Goal: Task Accomplishment & Management: Manage account settings

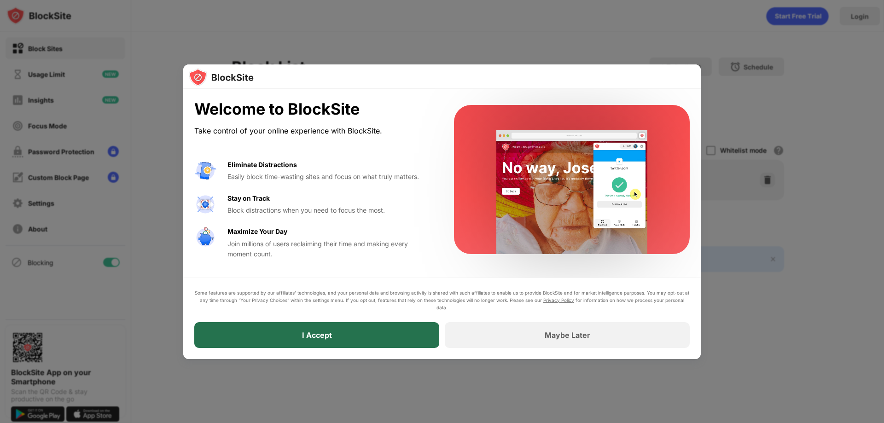
click at [371, 334] on div "I Accept" at bounding box center [316, 335] width 245 height 26
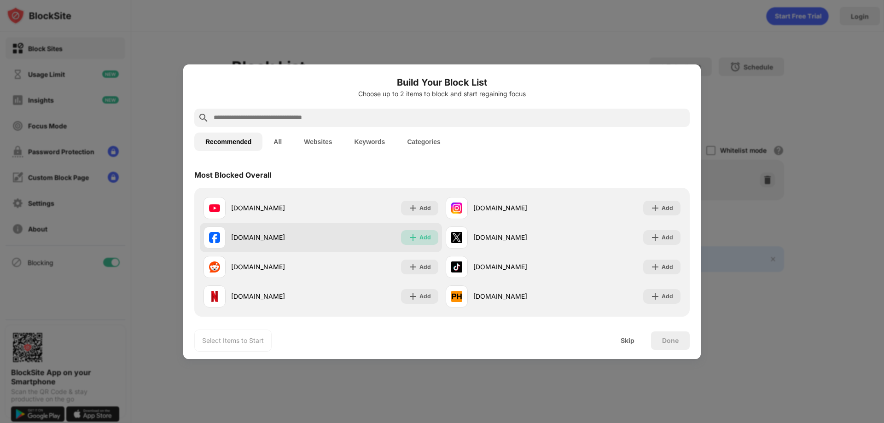
click at [426, 235] on div "Add" at bounding box center [425, 237] width 12 height 9
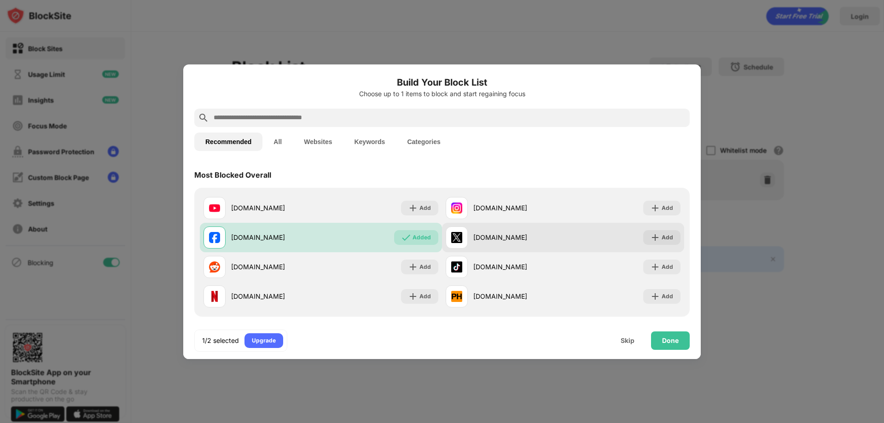
click at [654, 236] on div "Add" at bounding box center [661, 237] width 37 height 15
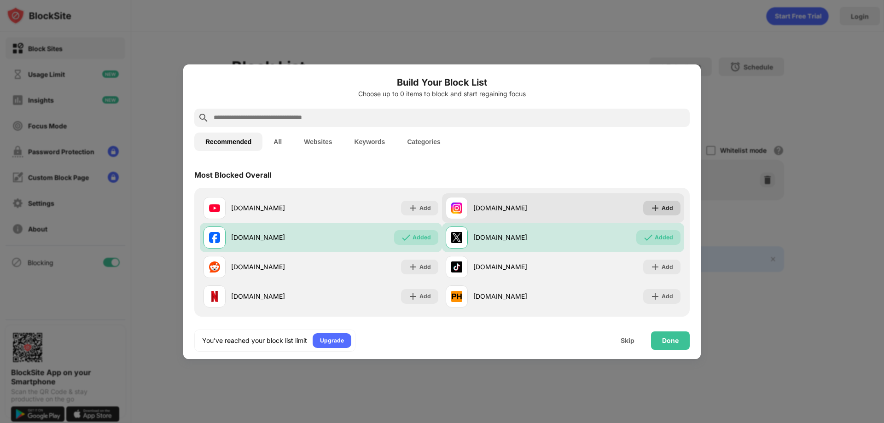
click at [653, 210] on img at bounding box center [655, 208] width 9 height 9
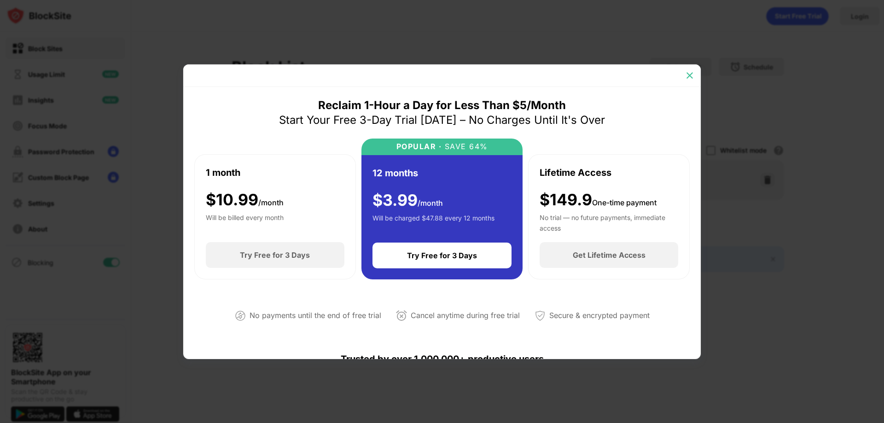
click at [686, 76] on img at bounding box center [689, 75] width 9 height 9
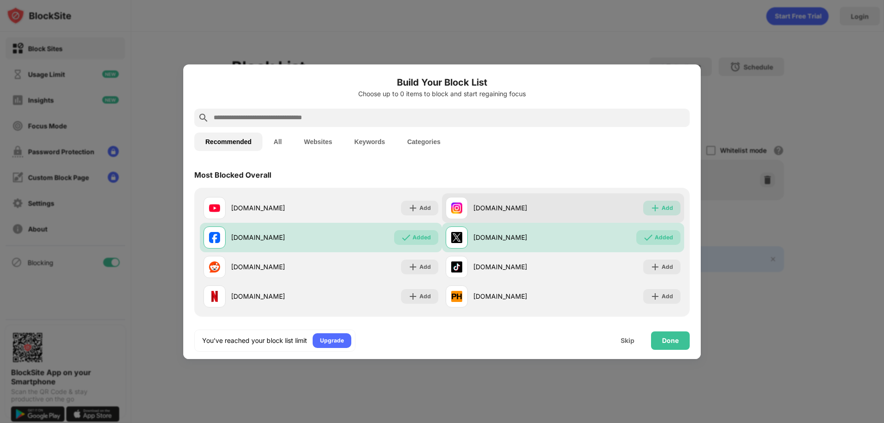
click at [662, 207] on div "Add" at bounding box center [668, 208] width 12 height 9
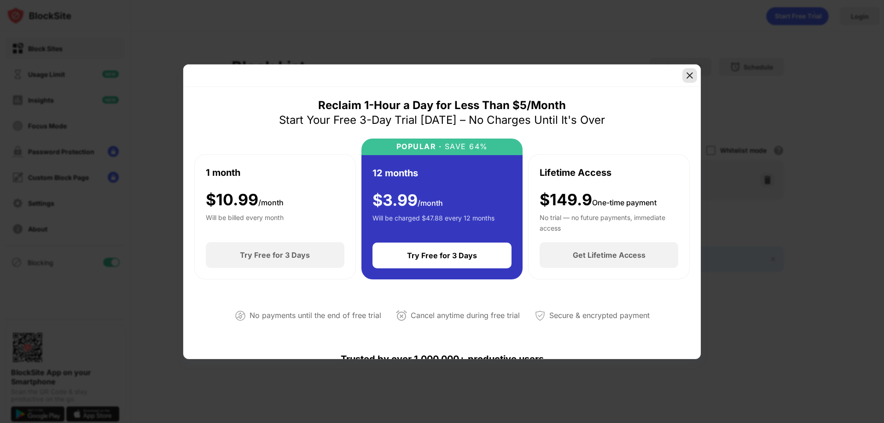
click at [687, 75] on img at bounding box center [689, 75] width 9 height 9
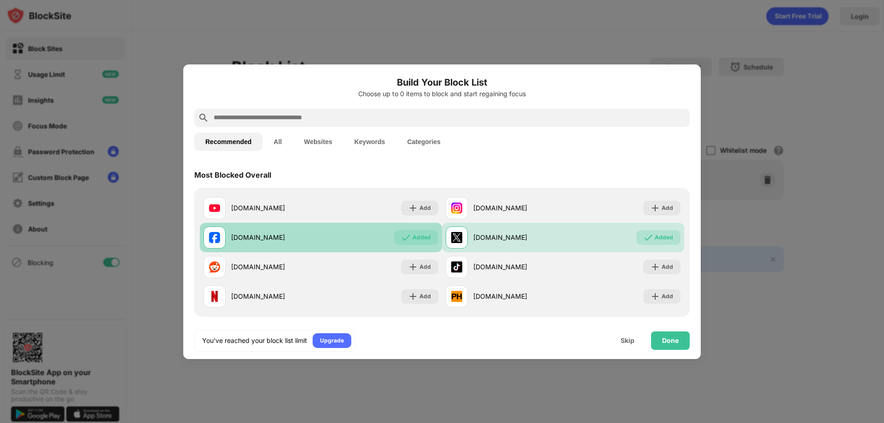
click at [418, 236] on div "Added" at bounding box center [422, 237] width 18 height 9
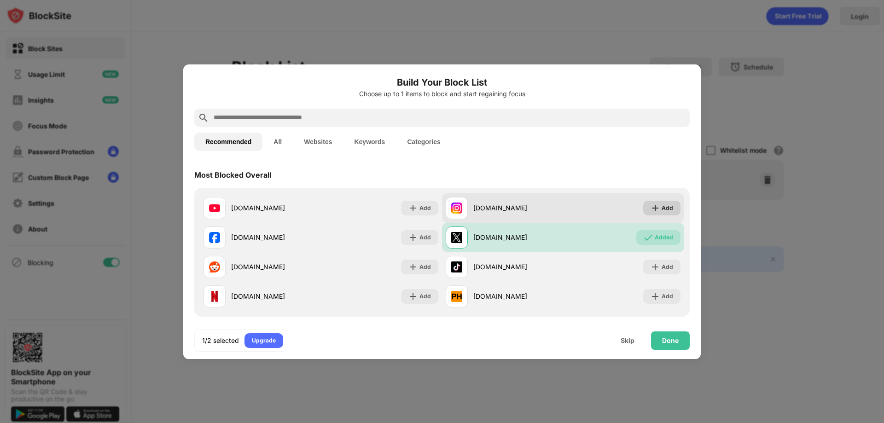
click at [662, 204] on div "Add" at bounding box center [668, 208] width 12 height 9
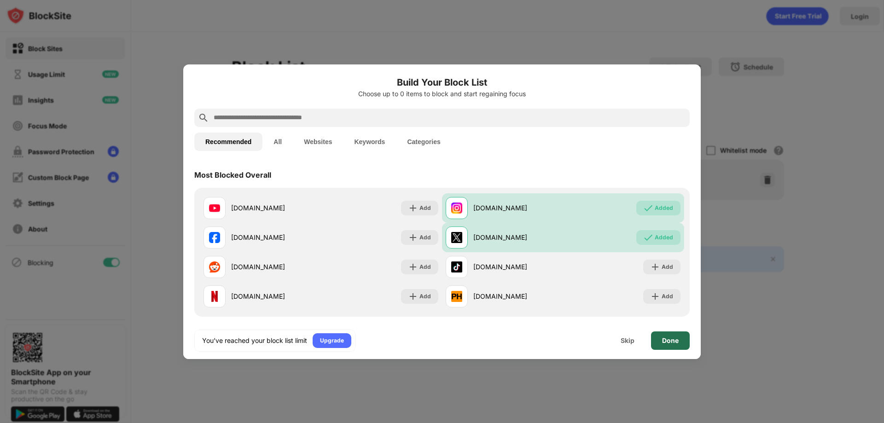
click at [665, 338] on div "Done" at bounding box center [670, 340] width 17 height 7
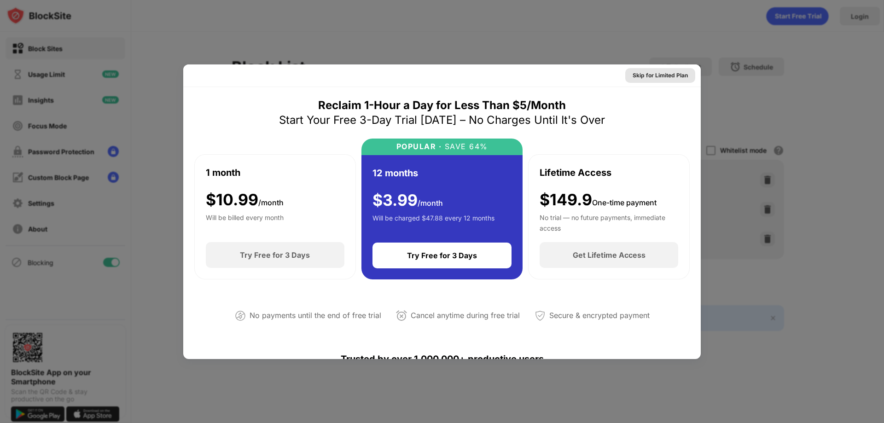
click at [643, 76] on div "Skip for Limited Plan" at bounding box center [660, 75] width 55 height 9
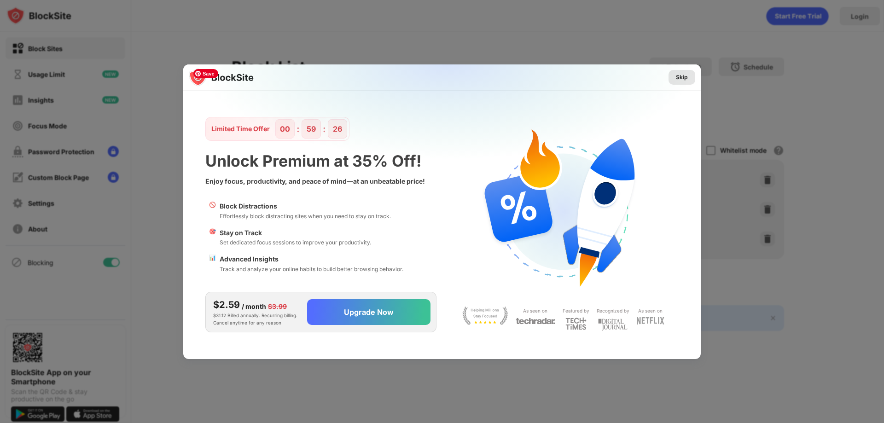
click at [682, 81] on div "Skip" at bounding box center [682, 77] width 12 height 9
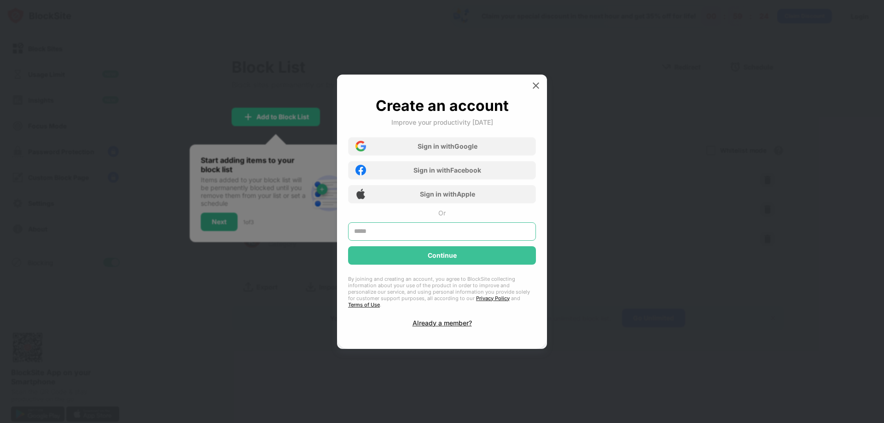
click at [437, 237] on input "text" at bounding box center [442, 231] width 188 height 18
click at [425, 235] on input "**********" at bounding box center [442, 231] width 188 height 18
type input "**********"
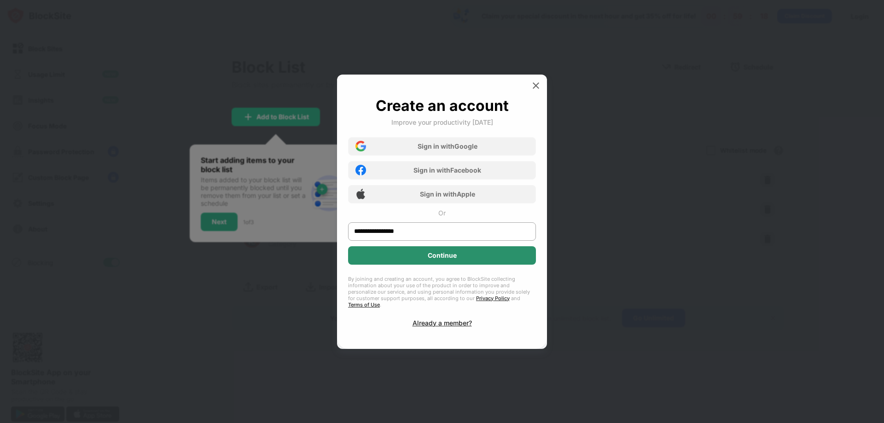
click at [433, 255] on div "Continue" at bounding box center [442, 255] width 29 height 7
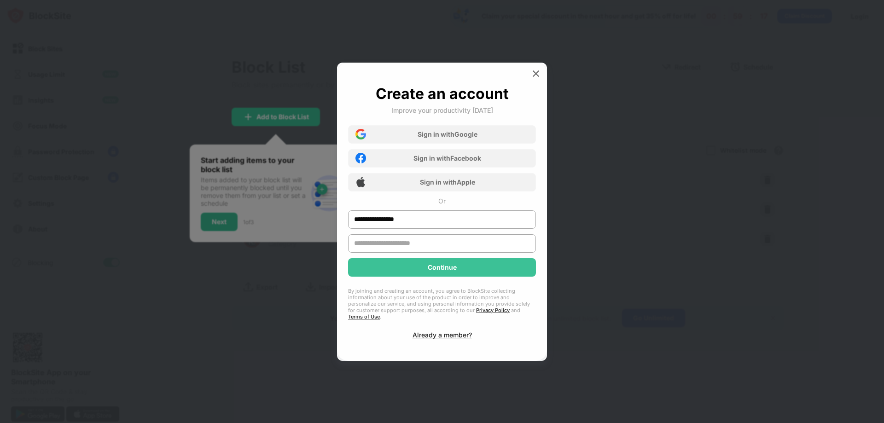
click at [425, 249] on input "text" at bounding box center [442, 243] width 188 height 18
type input "*****"
click at [404, 272] on div "Continue" at bounding box center [442, 267] width 188 height 18
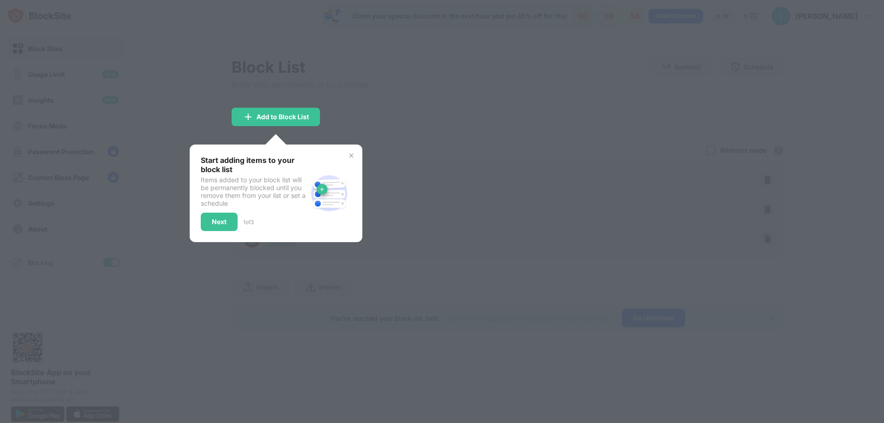
click at [346, 99] on div at bounding box center [442, 211] width 884 height 423
click at [229, 226] on div "Next" at bounding box center [219, 222] width 37 height 18
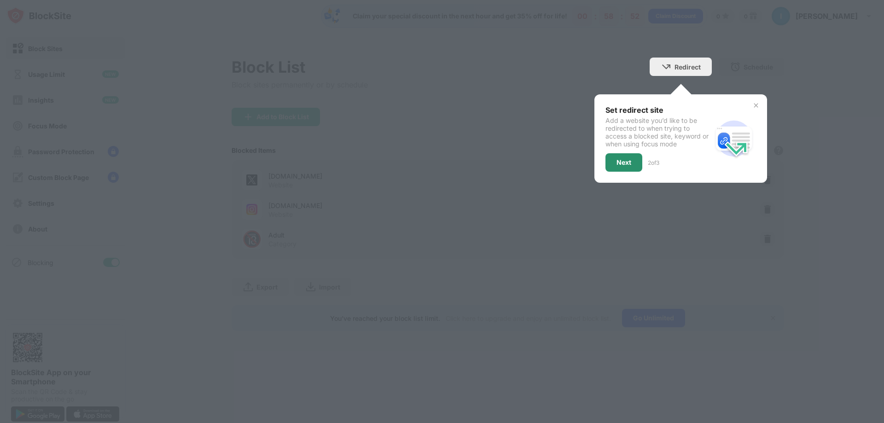
click at [634, 166] on div "Next" at bounding box center [623, 162] width 37 height 18
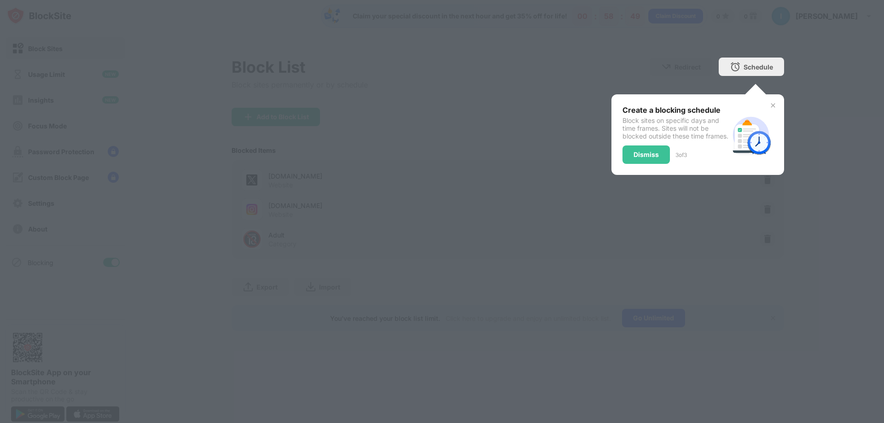
click at [634, 164] on div "Dismiss" at bounding box center [646, 155] width 47 height 18
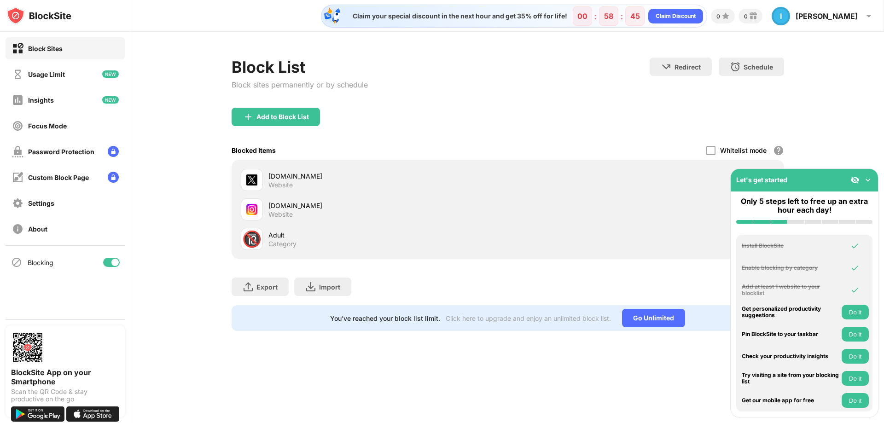
click at [868, 178] on img at bounding box center [867, 179] width 9 height 9
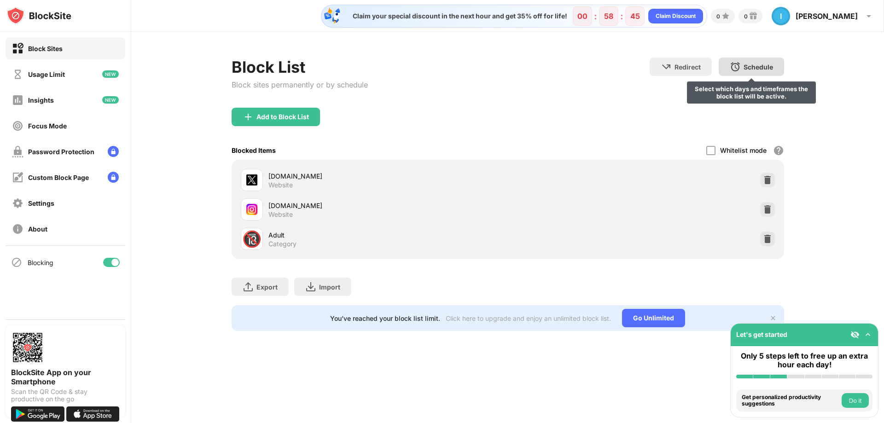
click at [753, 66] on div "Schedule" at bounding box center [758, 67] width 29 height 8
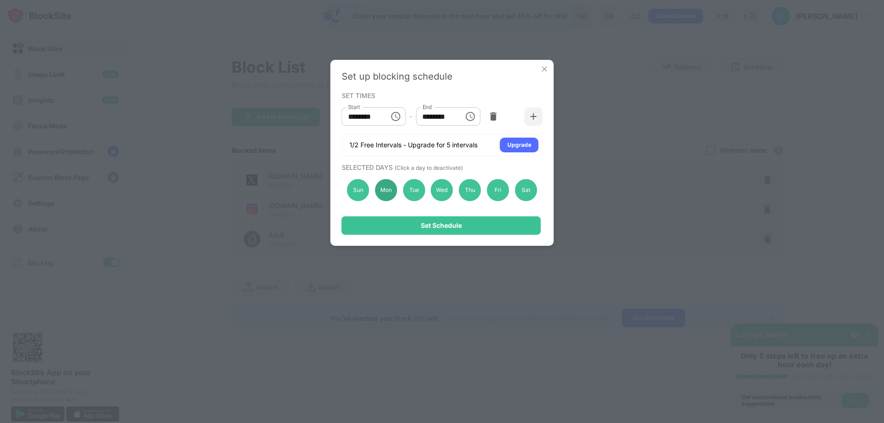
click at [389, 196] on div "Mon" at bounding box center [386, 190] width 22 height 22
click at [384, 195] on div "Mon" at bounding box center [386, 190] width 22 height 22
click at [362, 195] on div "Sun" at bounding box center [358, 190] width 22 height 22
click at [362, 194] on div "Sun" at bounding box center [358, 190] width 22 height 22
click at [465, 116] on icon "Choose time, selected time is 1:00 PM" at bounding box center [470, 116] width 11 height 11
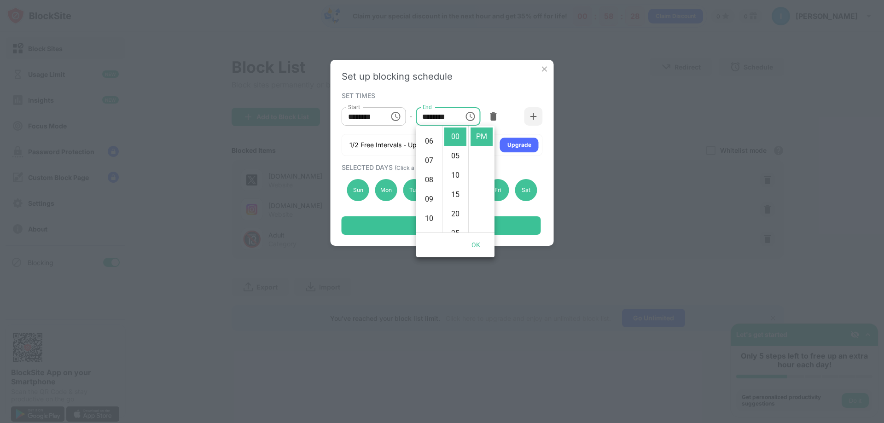
scroll to position [65, 0]
click at [428, 188] on li "06" at bounding box center [429, 187] width 22 height 18
type input "********"
click at [506, 86] on div "Set up blocking schedule SET TIMES Start ******** Start - End ******** End 1/2 …" at bounding box center [442, 153] width 223 height 186
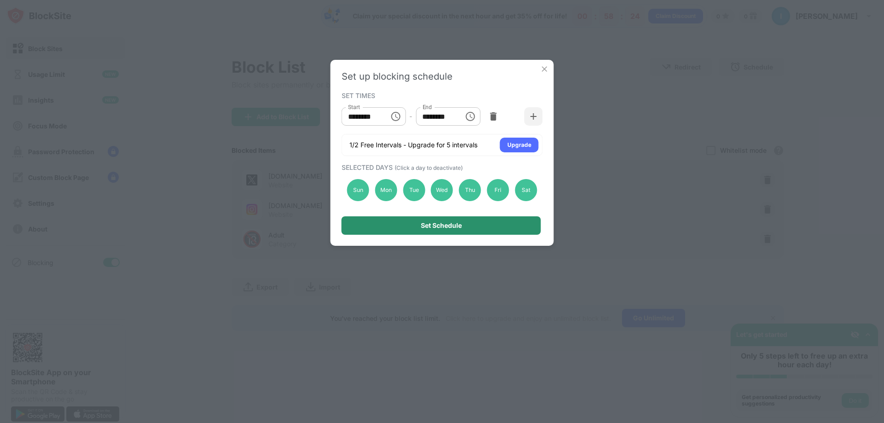
click at [484, 230] on div "Set Schedule" at bounding box center [441, 225] width 199 height 18
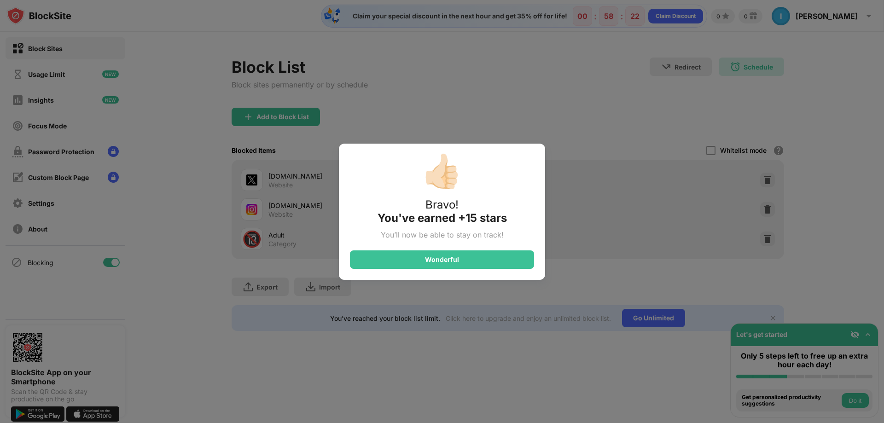
click at [489, 112] on div "👍🏻 Bravo! You've earned +15 stars You’ll now be able to stay on track! Wonderful" at bounding box center [442, 211] width 884 height 423
click at [840, 210] on div "👍🏻 Bravo! You've earned +15 stars You’ll now be able to stay on track! Wonderful" at bounding box center [442, 211] width 884 height 423
click at [607, 95] on div "👍🏻 Bravo! You've earned +15 stars You’ll now be able to stay on track! Wonderful" at bounding box center [442, 211] width 884 height 423
click at [366, 116] on div "👍🏻 Bravo! You've earned +15 stars You’ll now be able to stay on track! Wonderful" at bounding box center [442, 211] width 884 height 423
click at [420, 116] on div "👍🏻 Bravo! You've earned +15 stars You’ll now be able to stay on track! Wonderful" at bounding box center [442, 211] width 884 height 423
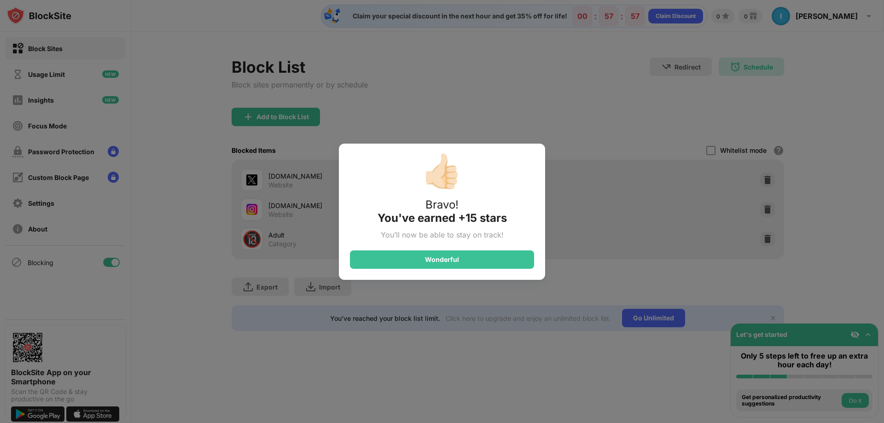
click at [46, 129] on div "👍🏻 Bravo! You've earned +15 stars You’ll now be able to stay on track! Wonderful" at bounding box center [442, 211] width 884 height 423
click at [413, 260] on div "Wonderful" at bounding box center [442, 259] width 184 height 18
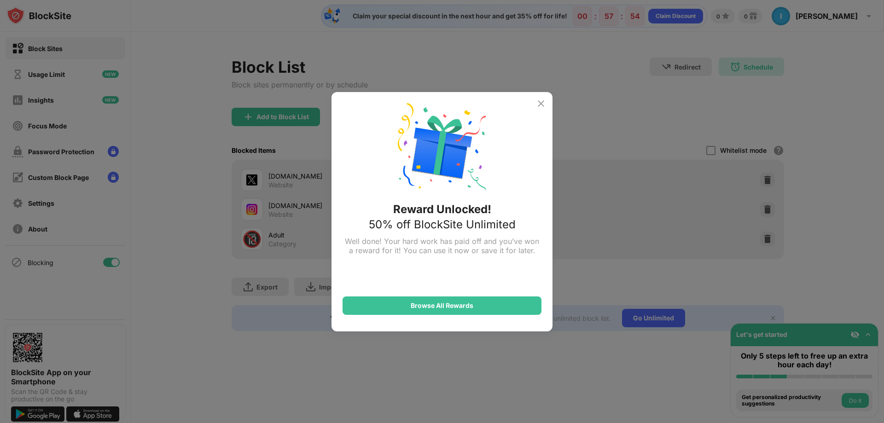
click at [535, 101] on div "Reward Unlocked! 50% off BlockSite Unlimited Well done! Your hard work has paid…" at bounding box center [442, 211] width 221 height 239
click at [541, 104] on img at bounding box center [541, 103] width 11 height 11
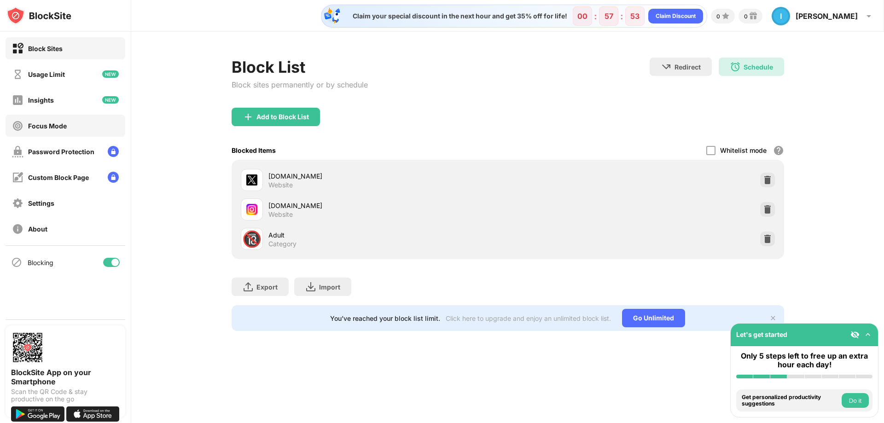
click at [50, 129] on div "Focus Mode" at bounding box center [47, 126] width 39 height 8
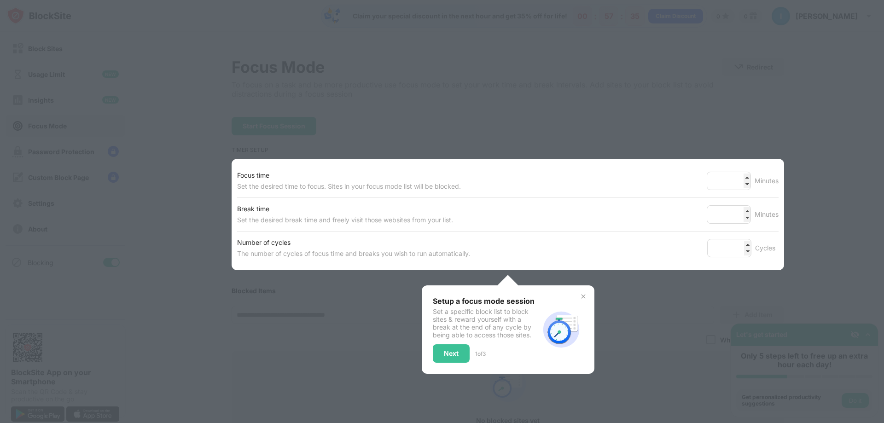
click at [581, 296] on img at bounding box center [583, 296] width 7 height 7
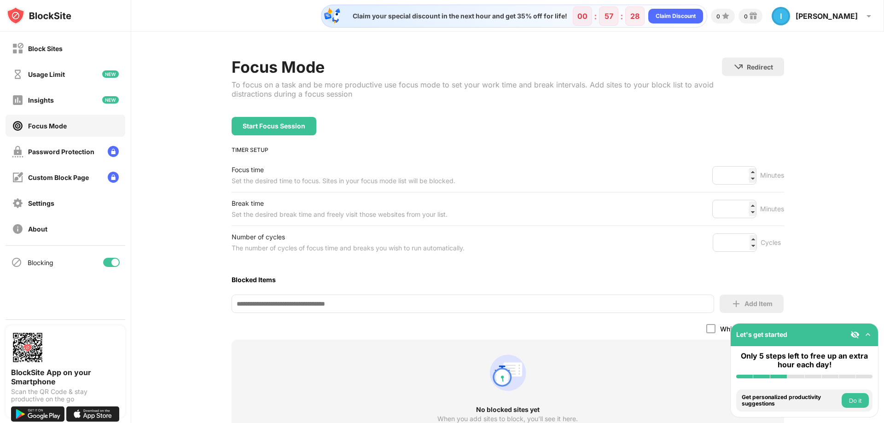
drag, startPoint x: 810, startPoint y: 86, endPoint x: 800, endPoint y: 67, distance: 21.2
click at [811, 86] on div "Focus Mode To focus on a task and be more productive use focus mode to set your…" at bounding box center [507, 269] width 753 height 474
click at [47, 96] on div "Insights" at bounding box center [41, 100] width 26 height 8
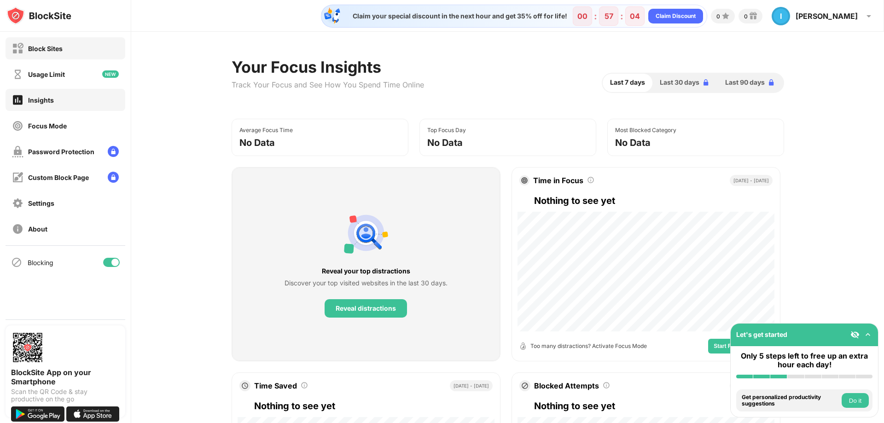
click at [51, 49] on div "Block Sites" at bounding box center [45, 49] width 35 height 8
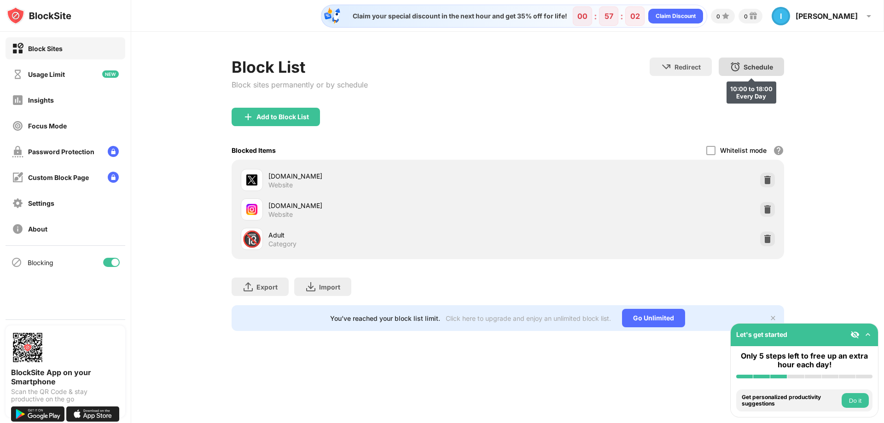
click at [744, 67] on div "Schedule" at bounding box center [758, 67] width 29 height 8
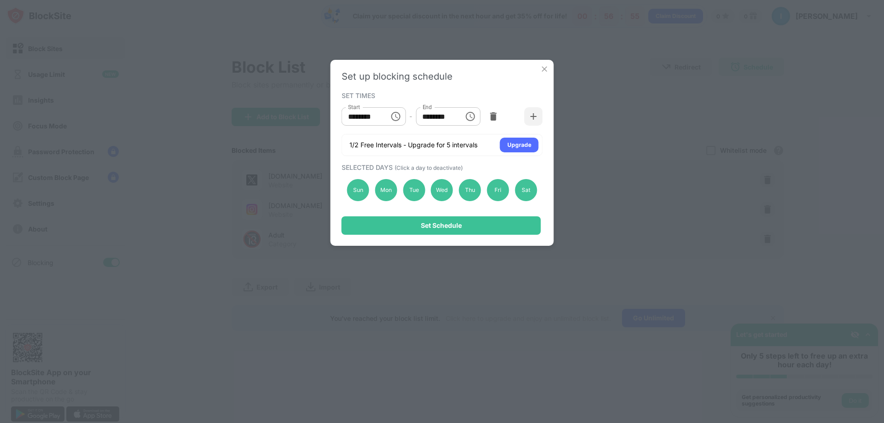
click at [541, 68] on img at bounding box center [544, 68] width 9 height 9
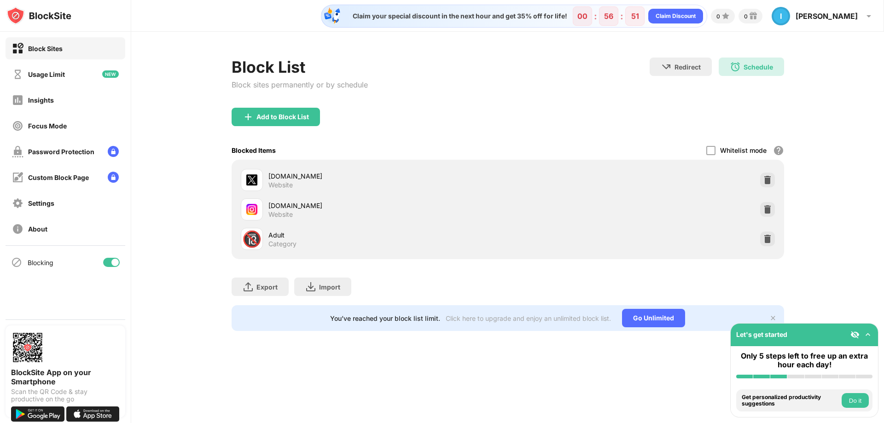
click at [862, 399] on button "Do it" at bounding box center [855, 400] width 27 height 15
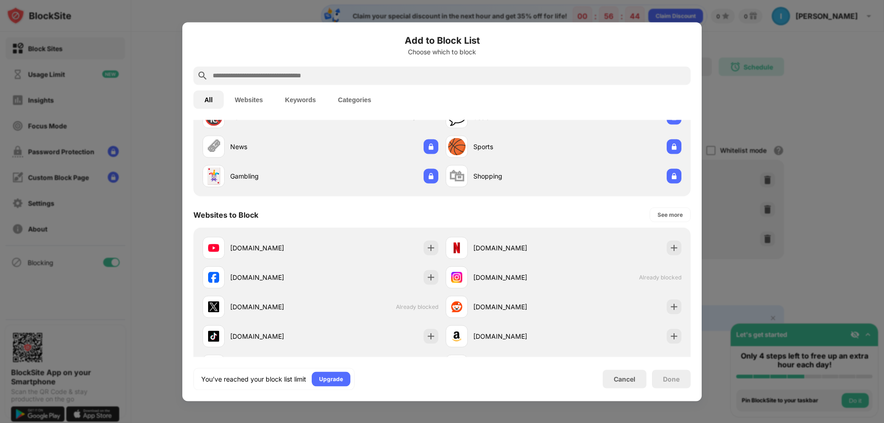
scroll to position [46, 0]
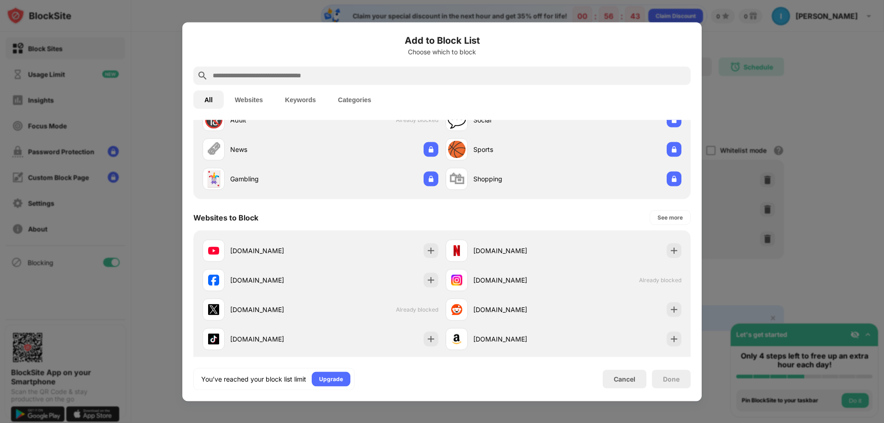
click at [850, 183] on div at bounding box center [442, 211] width 884 height 423
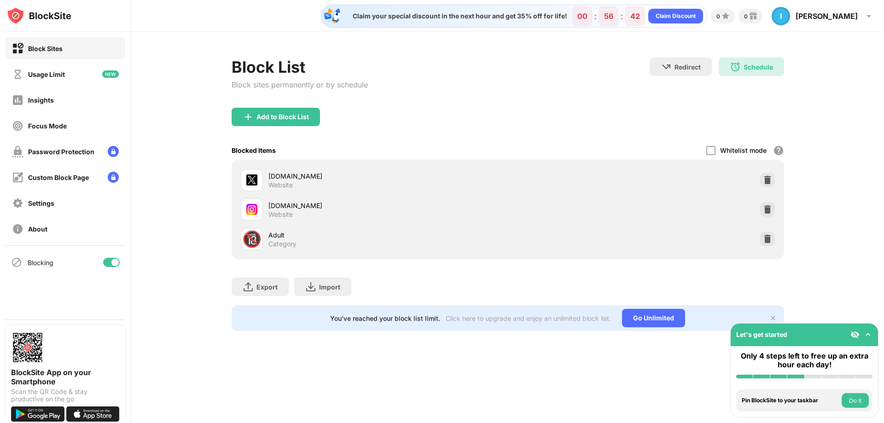
click at [864, 334] on img at bounding box center [867, 334] width 9 height 9
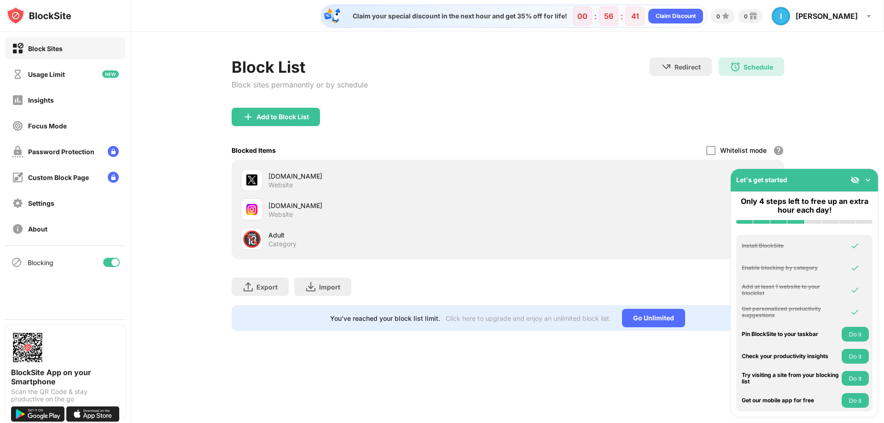
click at [867, 179] on img at bounding box center [867, 179] width 9 height 9
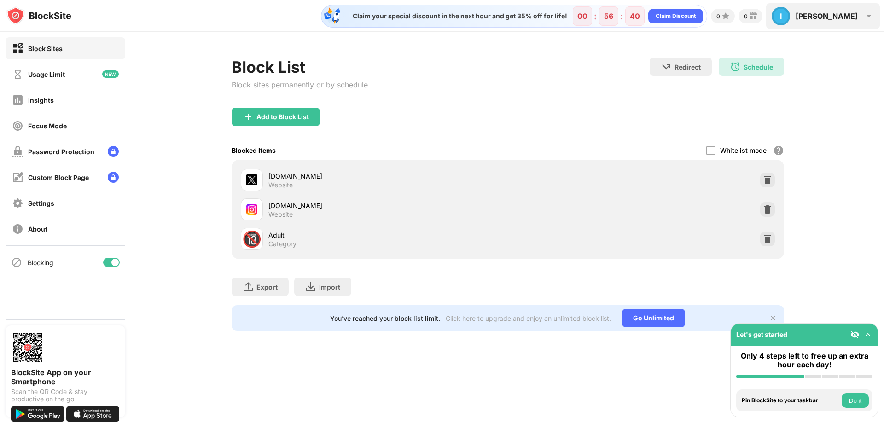
click at [861, 13] on div "I [PERSON_NAME] View Account Insights Premium Rewards Settings Support Log Out" at bounding box center [823, 16] width 114 height 26
click at [865, 17] on img at bounding box center [868, 16] width 11 height 11
click at [866, 19] on img at bounding box center [868, 16] width 11 height 11
click at [845, 17] on div "[PERSON_NAME]" at bounding box center [827, 16] width 62 height 9
click at [756, 67] on div "Schedule" at bounding box center [758, 67] width 29 height 8
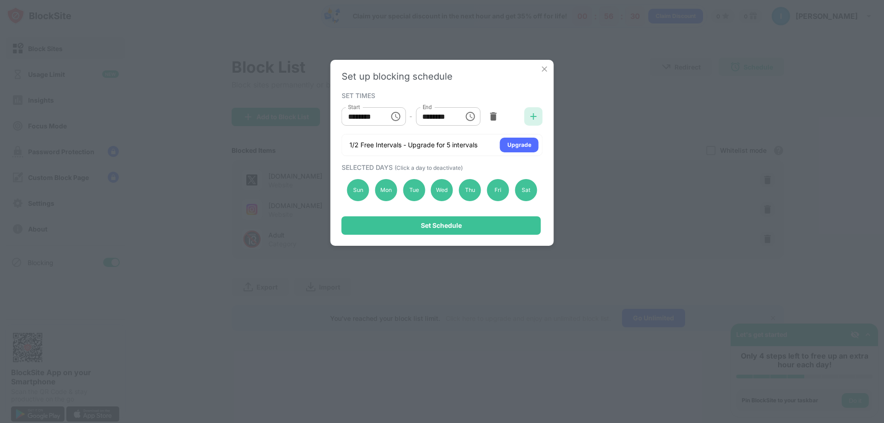
click at [534, 117] on img at bounding box center [533, 116] width 9 height 9
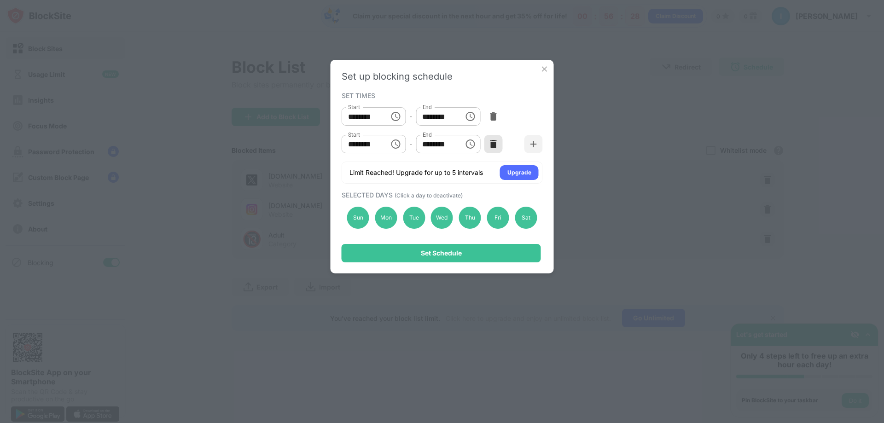
click at [493, 142] on img at bounding box center [493, 144] width 9 height 9
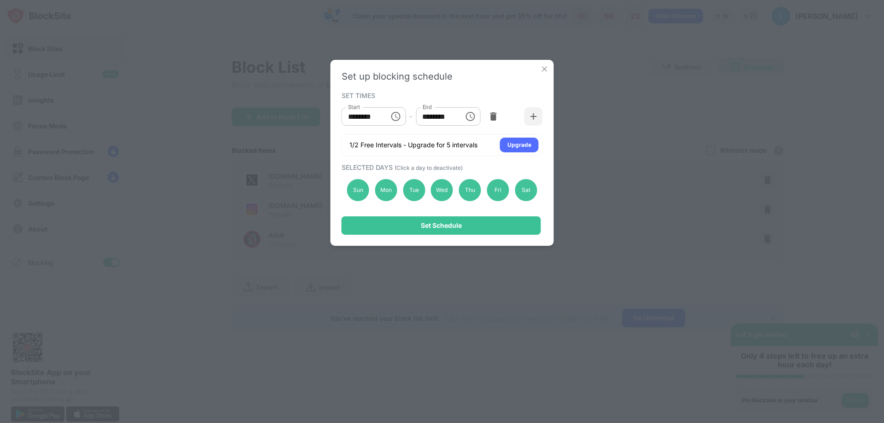
click at [545, 66] on img at bounding box center [544, 68] width 9 height 9
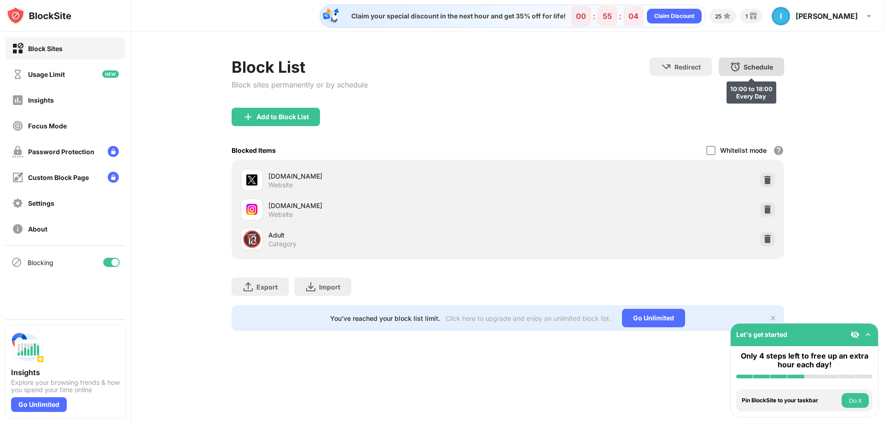
click at [757, 66] on div "Schedule" at bounding box center [758, 67] width 29 height 8
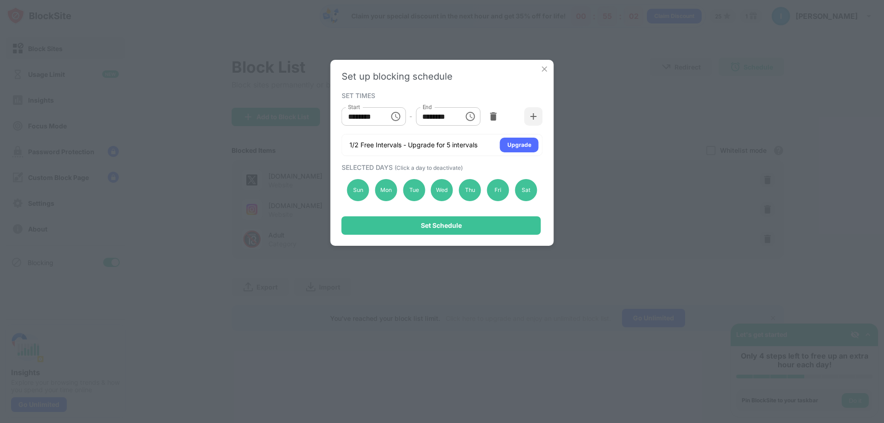
click at [792, 103] on div "Set up blocking schedule SET TIMES Start ******** Start - End ******** End 1/2 …" at bounding box center [442, 211] width 884 height 423
click at [543, 70] on img at bounding box center [544, 68] width 9 height 9
